Goal: Task Accomplishment & Management: Manage account settings

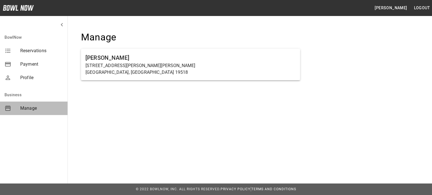
click at [35, 108] on span "Manage" at bounding box center [41, 108] width 43 height 7
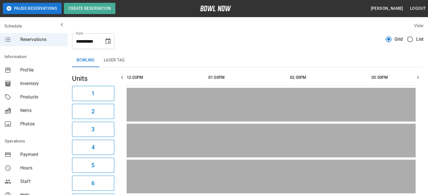
scroll to position [0, 408]
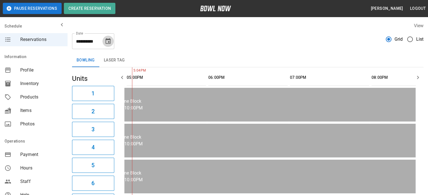
click at [107, 40] on icon "Choose date, selected date is Sep 1, 2025" at bounding box center [107, 41] width 5 height 6
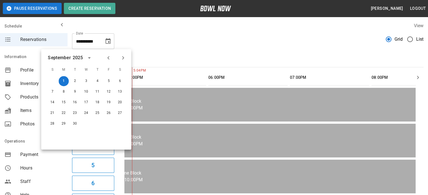
click at [109, 58] on icon "Previous month" at bounding box center [108, 58] width 7 height 7
click at [108, 123] on button "29" at bounding box center [108, 124] width 10 height 10
type input "**********"
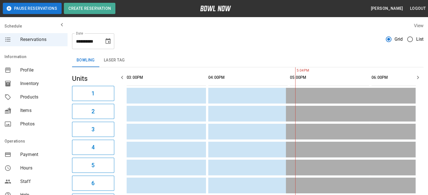
scroll to position [0, 571]
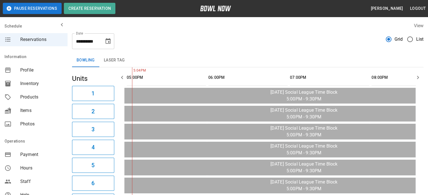
click at [419, 78] on icon "button" at bounding box center [417, 77] width 7 height 7
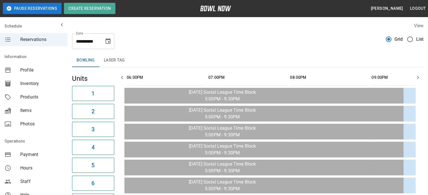
click at [419, 78] on icon "button" at bounding box center [417, 77] width 7 height 7
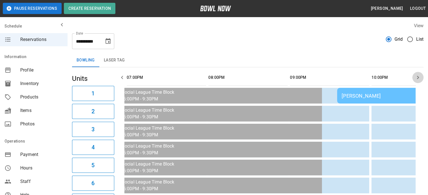
click at [419, 78] on icon "button" at bounding box center [417, 77] width 7 height 7
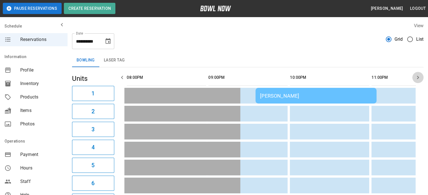
click at [419, 78] on icon "button" at bounding box center [417, 77] width 7 height 7
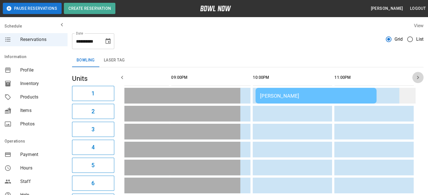
scroll to position [0, 0]
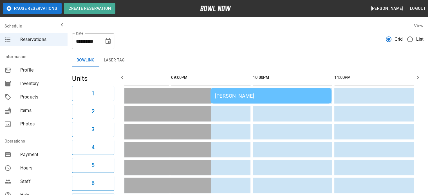
click at [255, 95] on div "[PERSON_NAME]" at bounding box center [271, 96] width 112 height 6
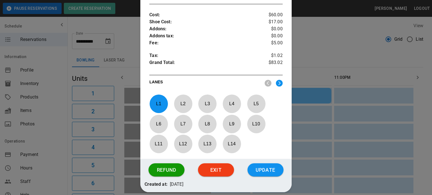
scroll to position [251, 0]
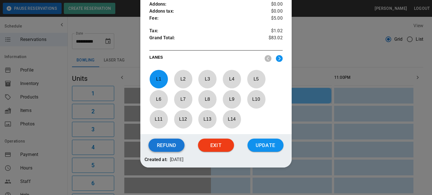
click at [166, 145] on button "Refund" at bounding box center [166, 145] width 36 height 13
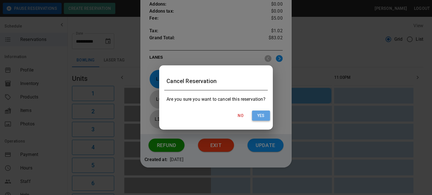
click at [259, 117] on button "Yes" at bounding box center [261, 116] width 18 height 10
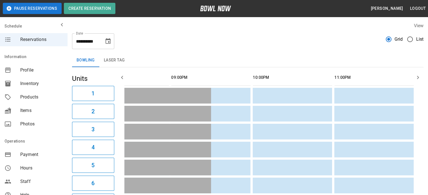
scroll to position [0, 856]
